Goal: Task Accomplishment & Management: Complete application form

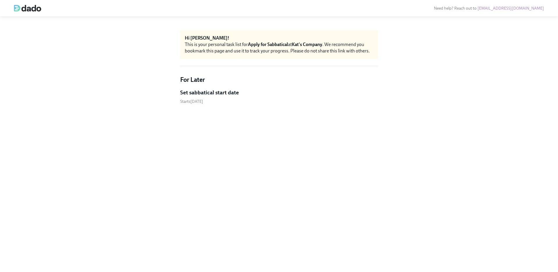
click at [213, 92] on h5 "Set sabbatical start date" at bounding box center [209, 93] width 59 height 8
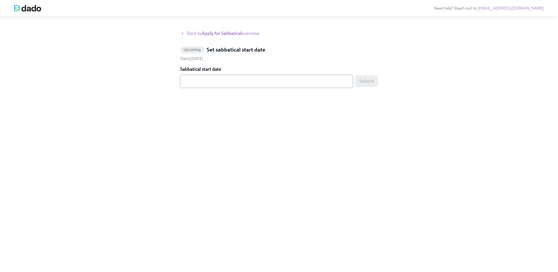
click at [188, 85] on div "x ​" at bounding box center [266, 81] width 173 height 13
type textarea "[DATE]"
click at [363, 83] on span "Submit" at bounding box center [366, 81] width 15 height 6
